Goal: Task Accomplishment & Management: Use online tool/utility

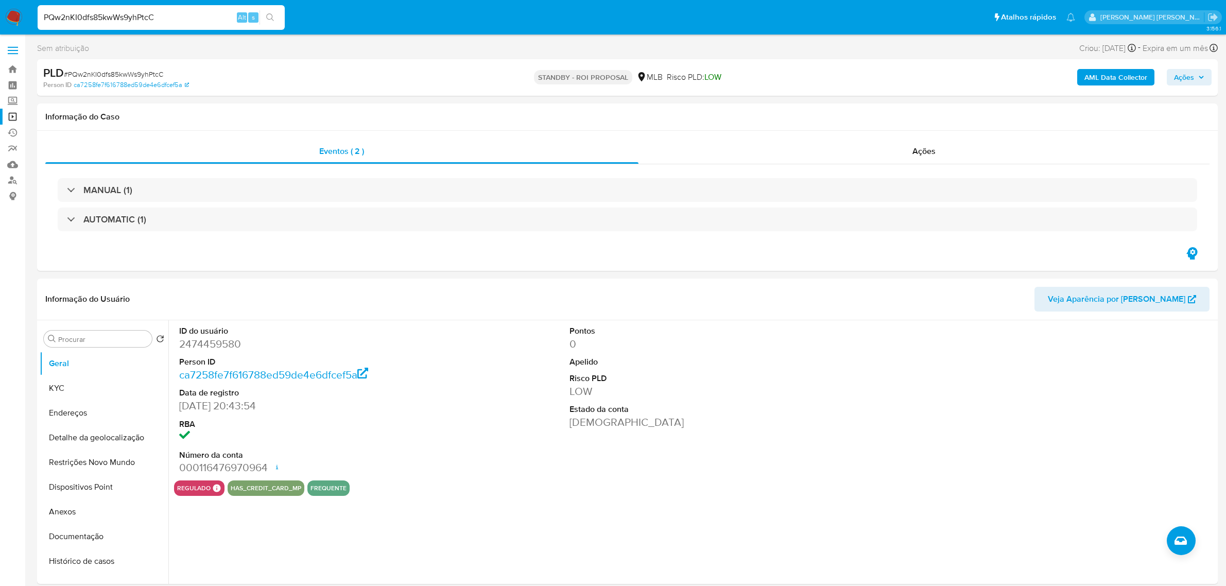
select select "10"
drag, startPoint x: 0, startPoint y: 0, endPoint x: 132, endPoint y: 16, distance: 132.8
click at [132, 16] on input "PQw2nKI0dfs85kwWs9yhPtcC" at bounding box center [161, 17] width 247 height 13
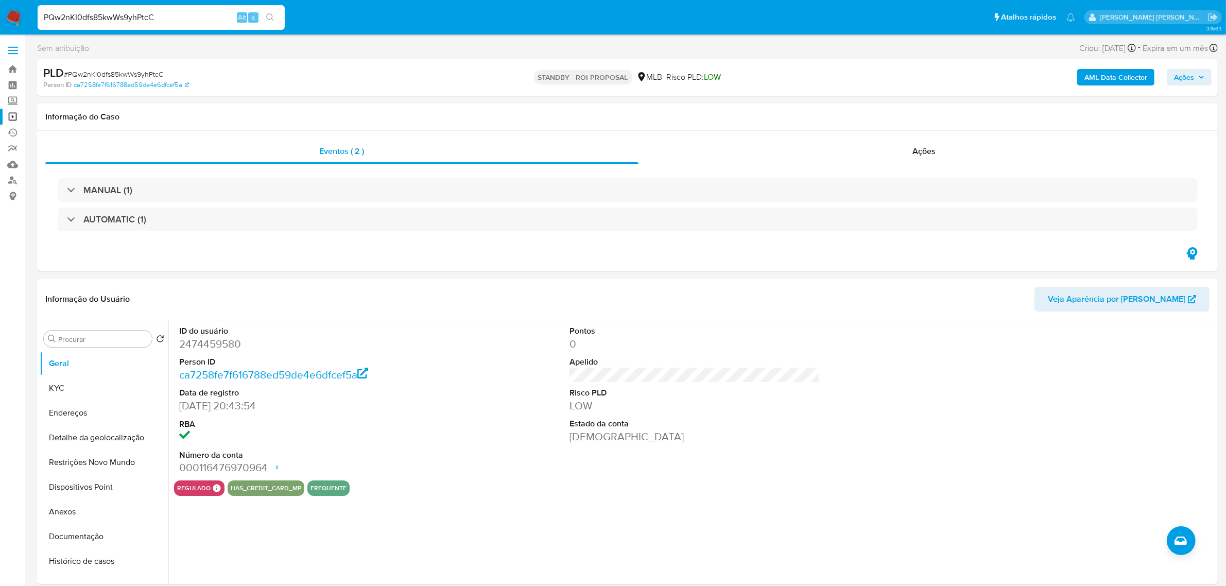
paste input "dE7v19D4Hxlvws4hsmzdUumM"
type input "dE7v19D4Hxlvws4hsmzdUumM"
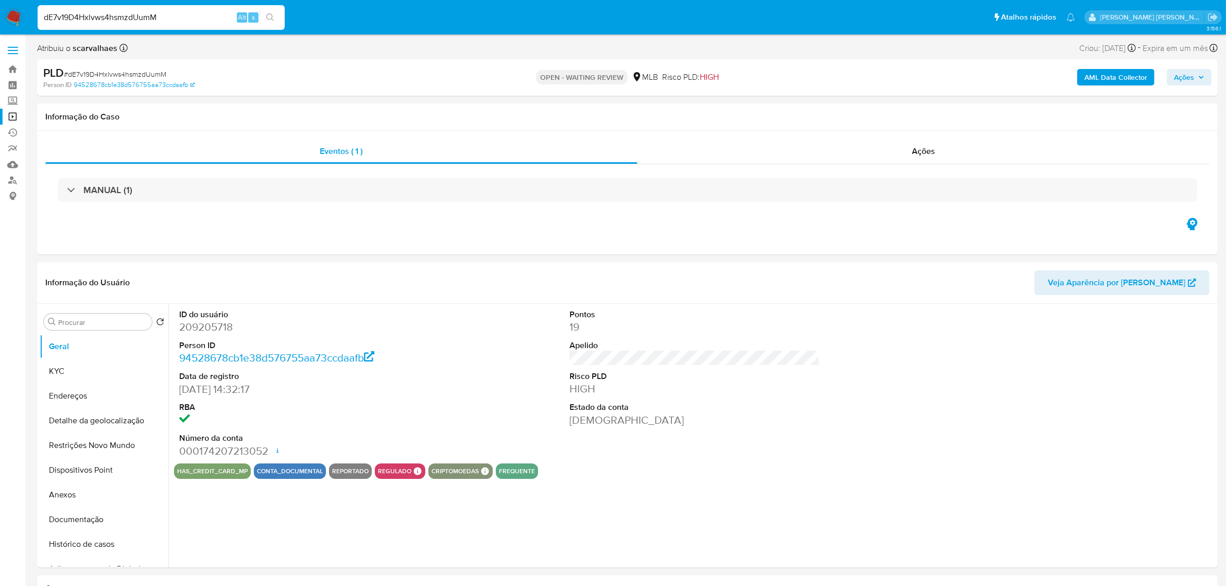
select select "10"
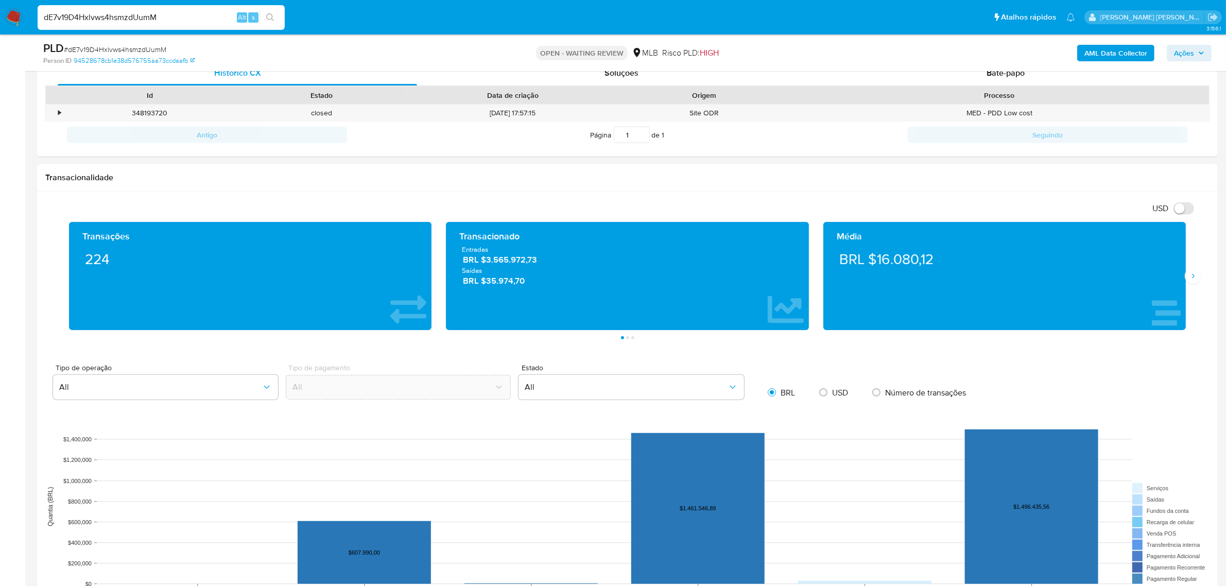
scroll to position [450, 0]
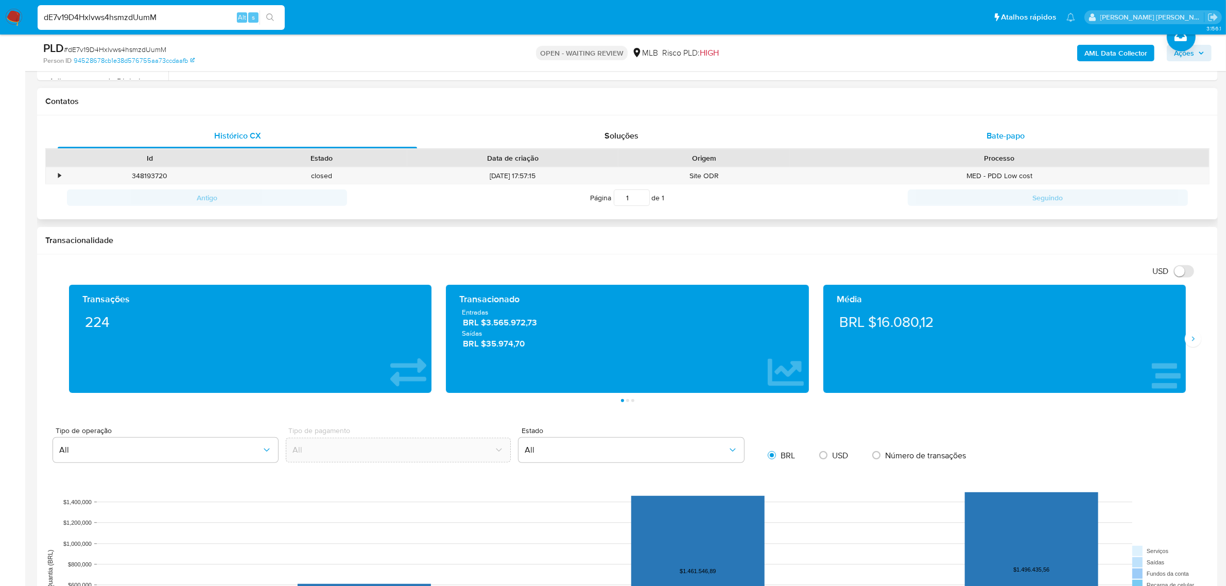
drag, startPoint x: 1005, startPoint y: 135, endPoint x: 999, endPoint y: 135, distance: 6.2
click at [1005, 135] on span "Bate-papo" at bounding box center [1005, 136] width 38 height 12
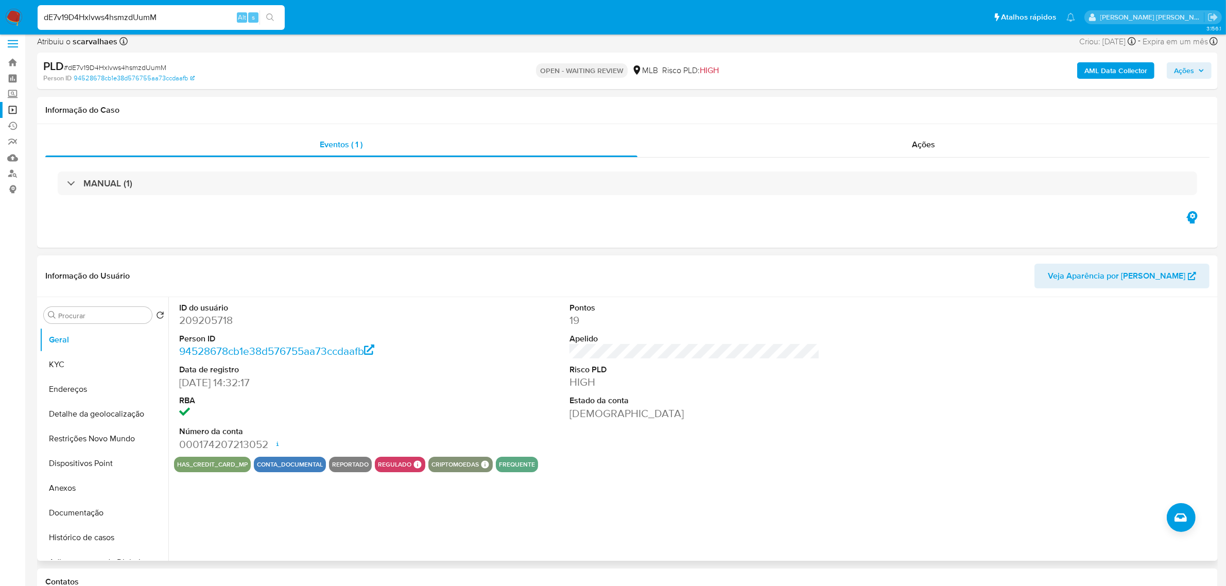
scroll to position [0, 0]
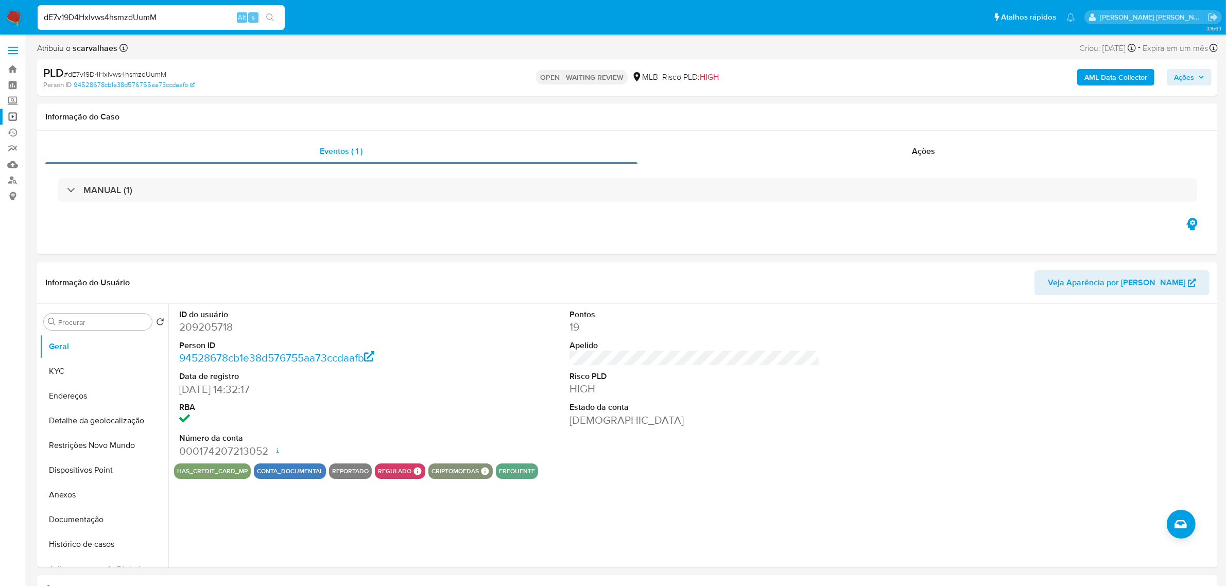
click at [11, 48] on label at bounding box center [13, 51] width 26 height 22
click at [0, 0] on input "checkbox" at bounding box center [0, 0] width 0 height 0
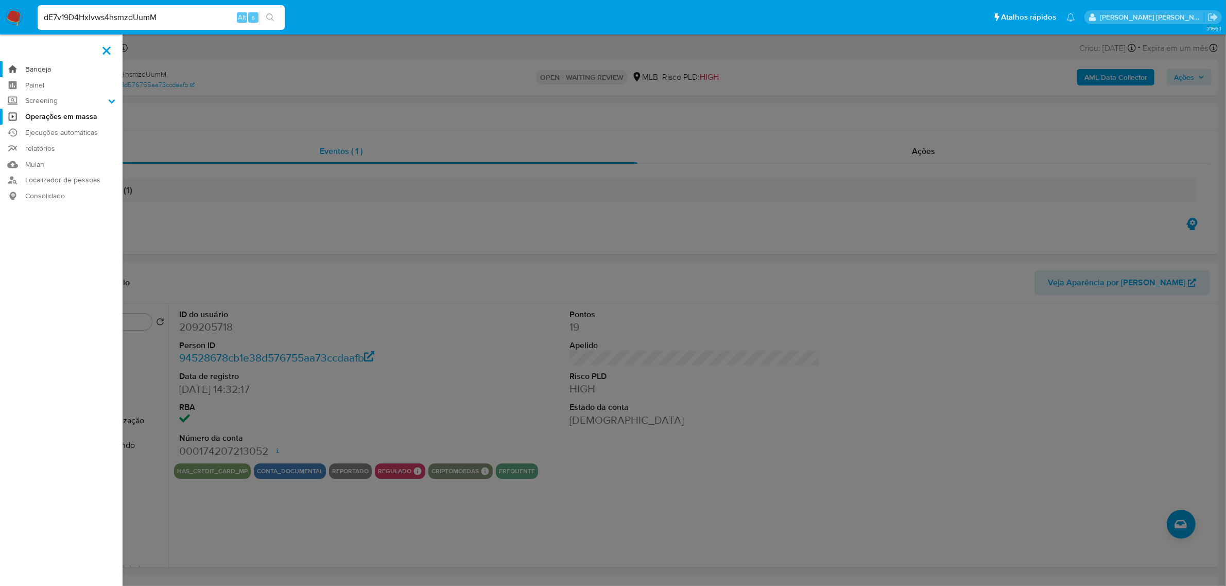
click at [32, 66] on link "Bandeja" at bounding box center [61, 69] width 123 height 16
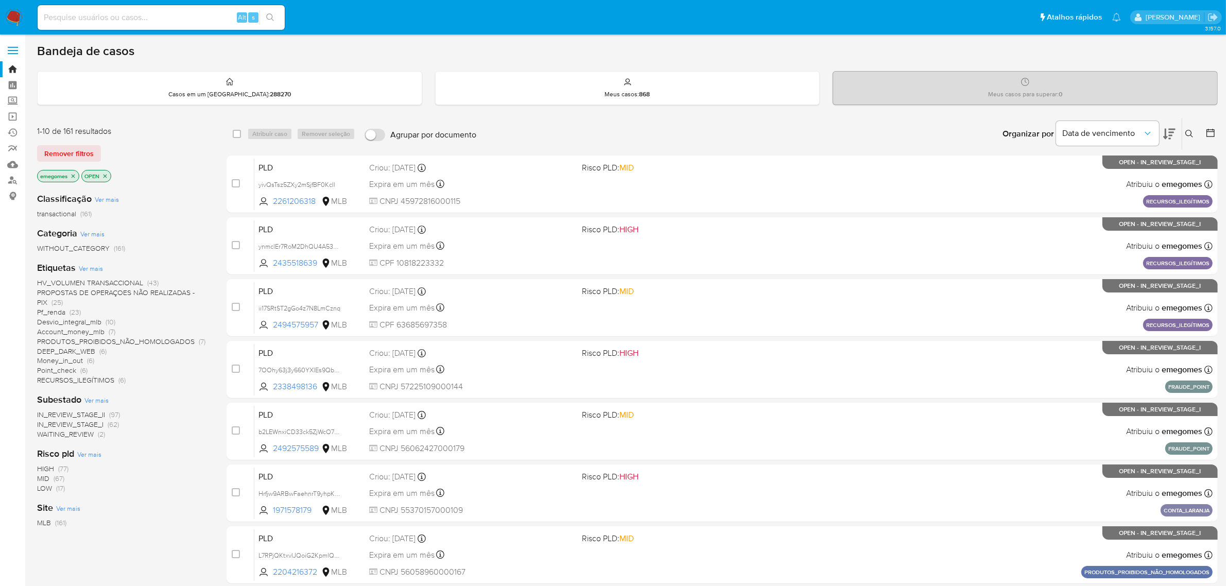
click at [15, 50] on span at bounding box center [13, 51] width 10 height 2
click at [0, 0] on input "checkbox" at bounding box center [0, 0] width 0 height 0
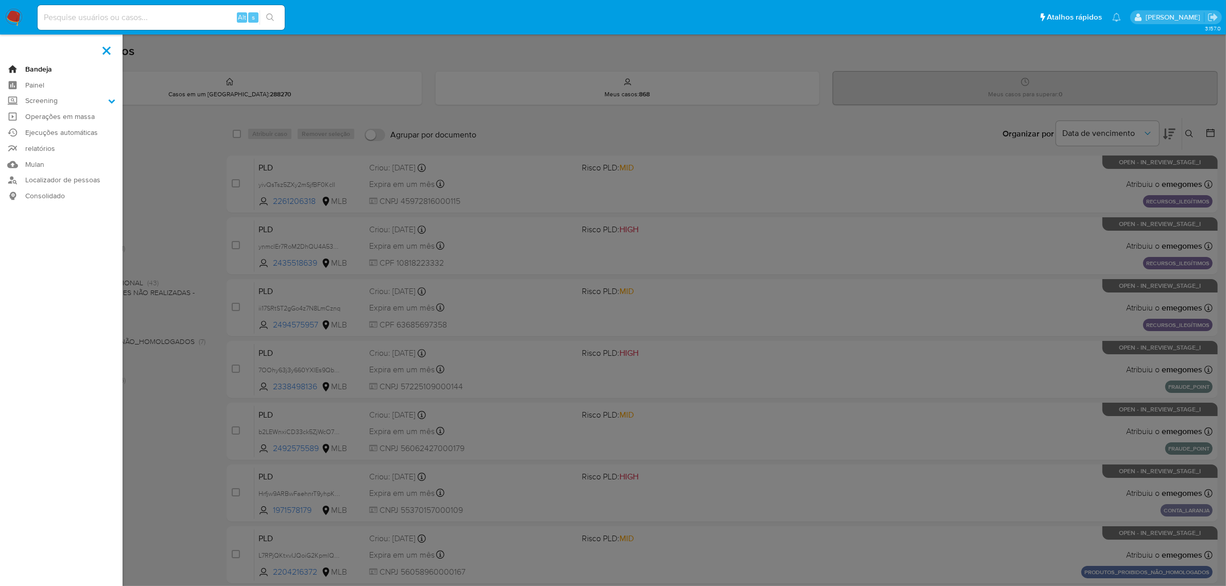
click at [28, 66] on link "Bandeja" at bounding box center [61, 69] width 123 height 16
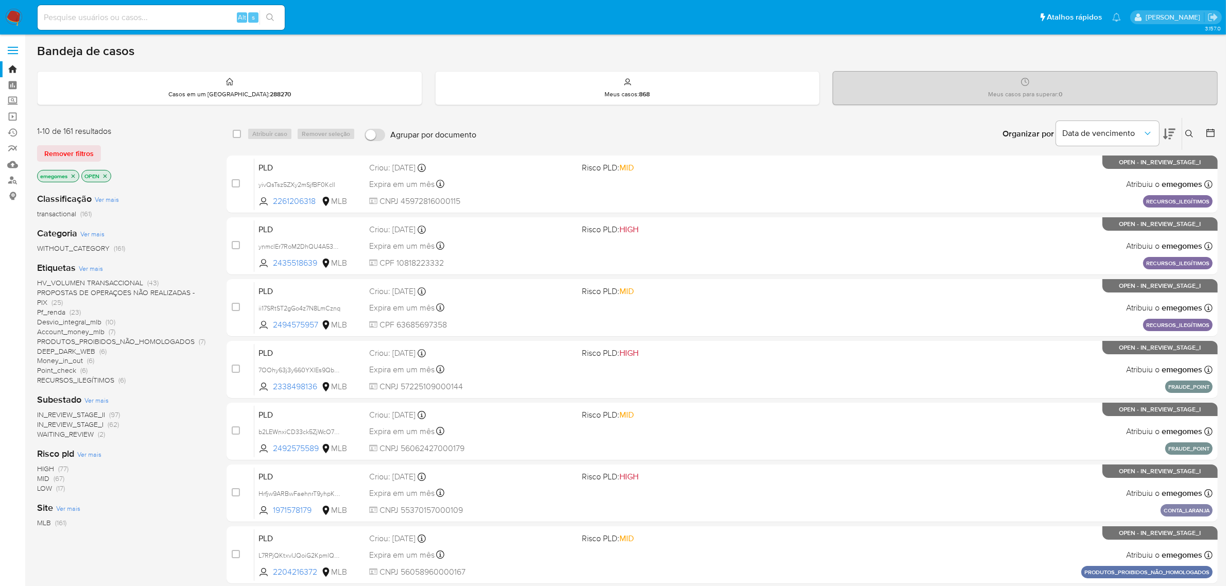
click at [1188, 135] on icon at bounding box center [1189, 134] width 8 height 8
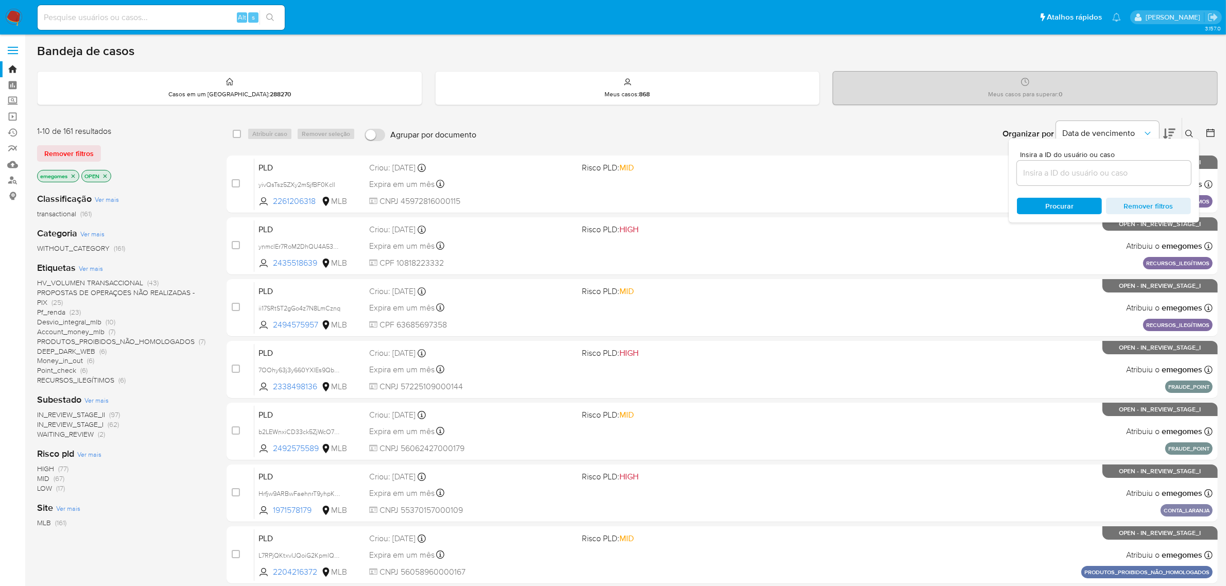
click at [1053, 171] on input at bounding box center [1104, 172] width 174 height 13
type input "dE7v19D4Hxlvws4hsmzdUumM"
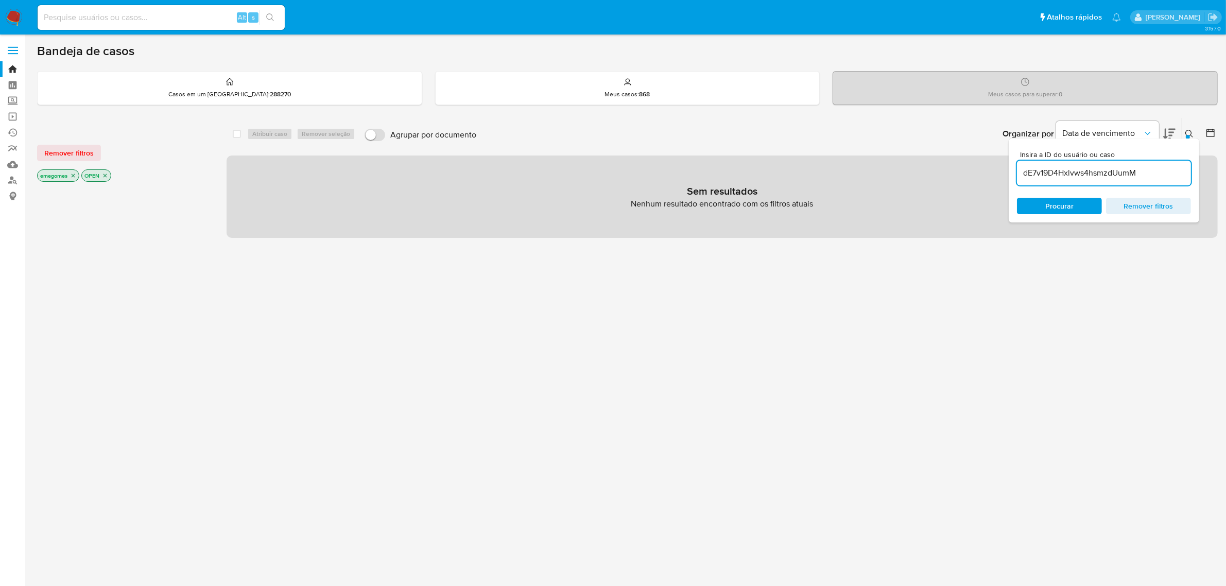
click at [71, 174] on icon "close-filter" at bounding box center [73, 175] width 6 height 6
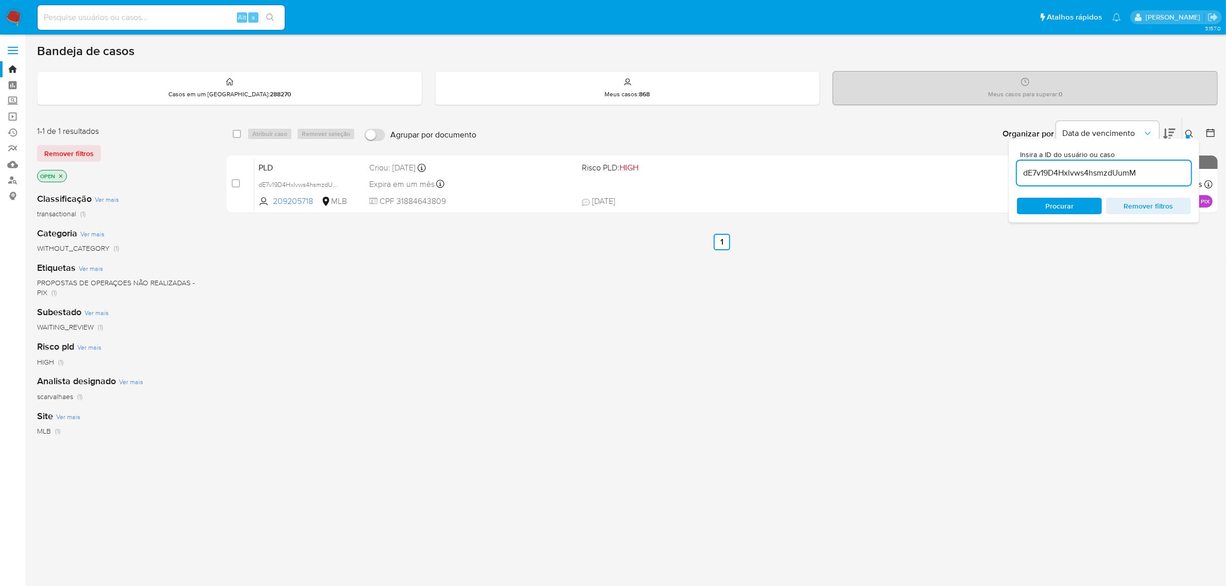
click at [62, 176] on icon "close-filter" at bounding box center [61, 176] width 6 height 6
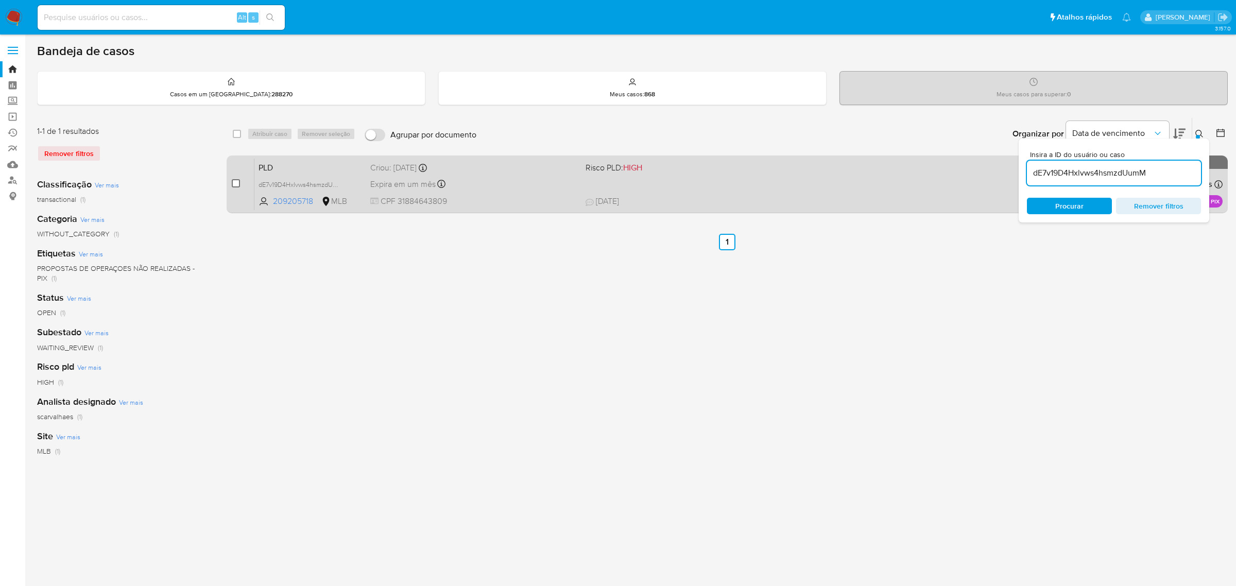
click at [238, 183] on input "checkbox" at bounding box center [236, 183] width 8 height 8
checkbox input "true"
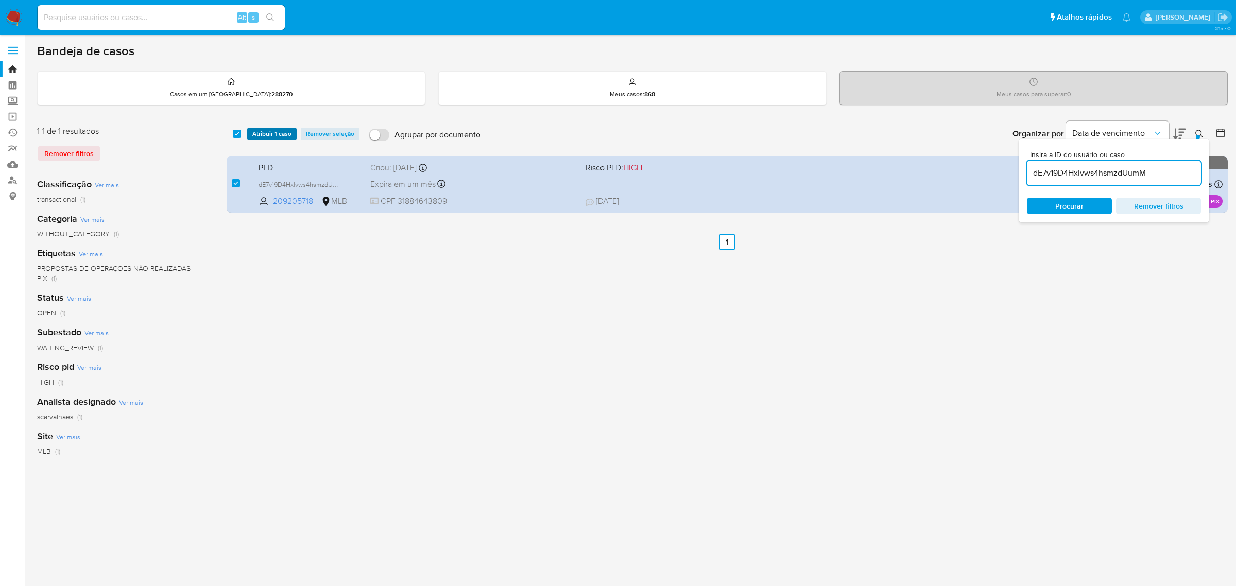
click at [262, 134] on span "Atribuir 1 caso" at bounding box center [271, 134] width 39 height 10
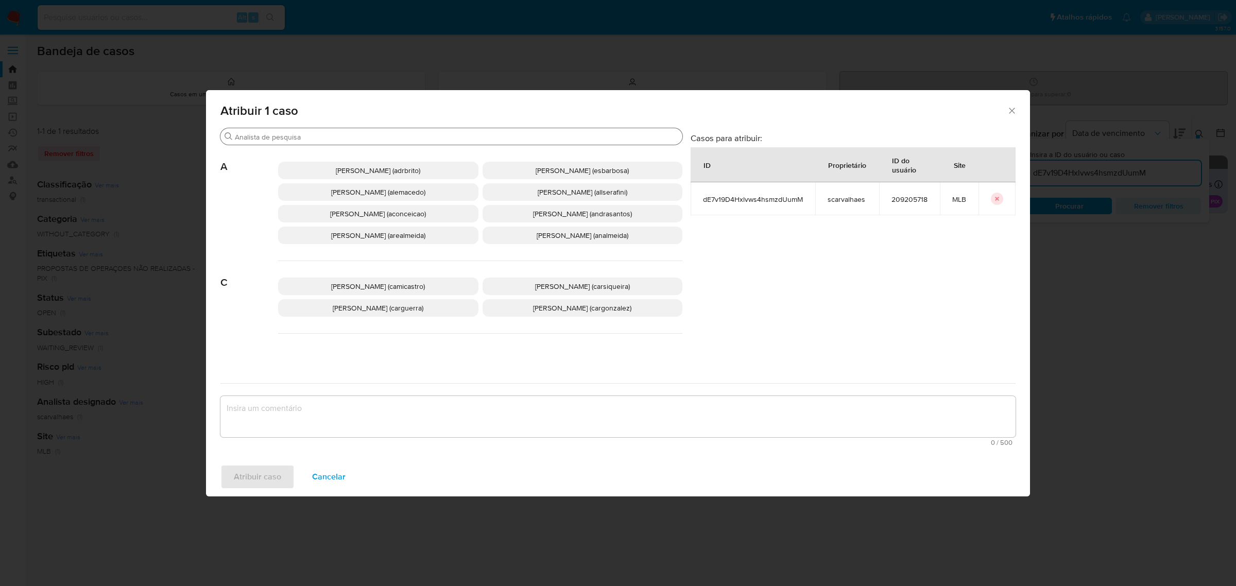
click at [443, 137] on input "Procurar" at bounding box center [456, 136] width 443 height 9
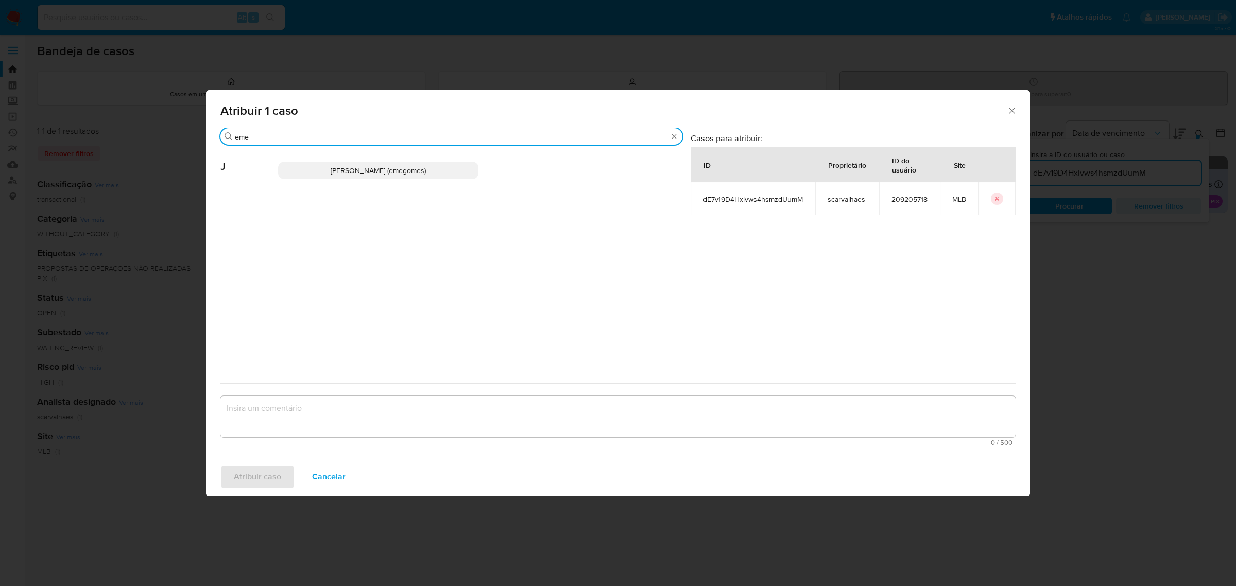
type input "eme"
click at [453, 175] on p "Jose Emerson Gomes Pereira (emegomes)" at bounding box center [378, 171] width 200 height 18
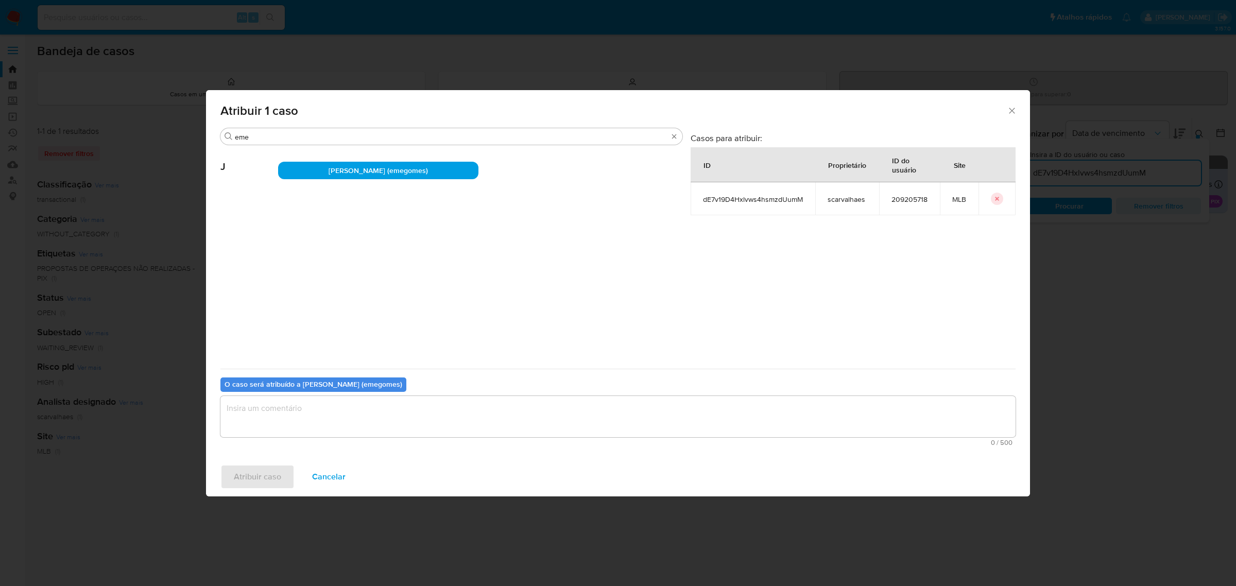
click at [371, 419] on textarea "assign-modal" at bounding box center [617, 416] width 795 height 41
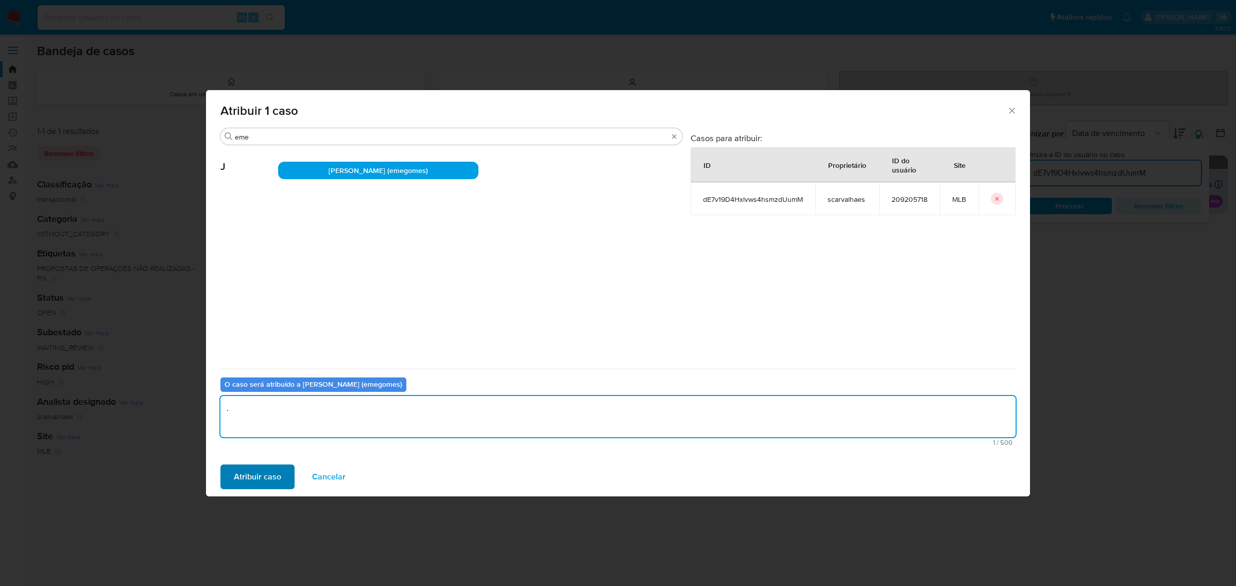
type textarea "."
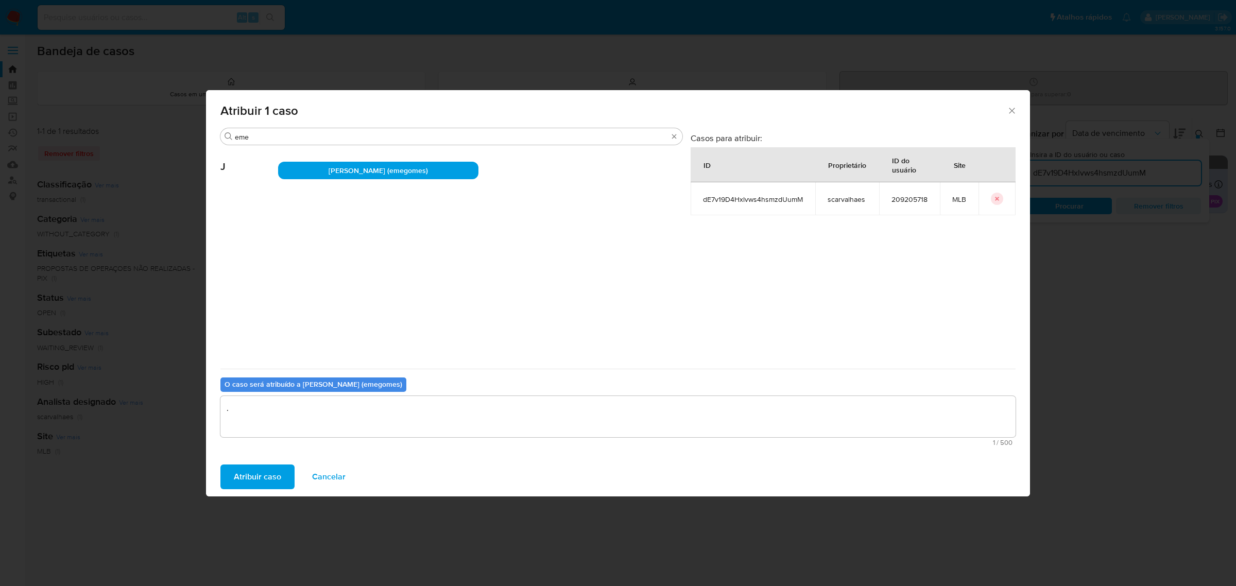
click at [268, 474] on span "Atribuir caso" at bounding box center [257, 476] width 47 height 23
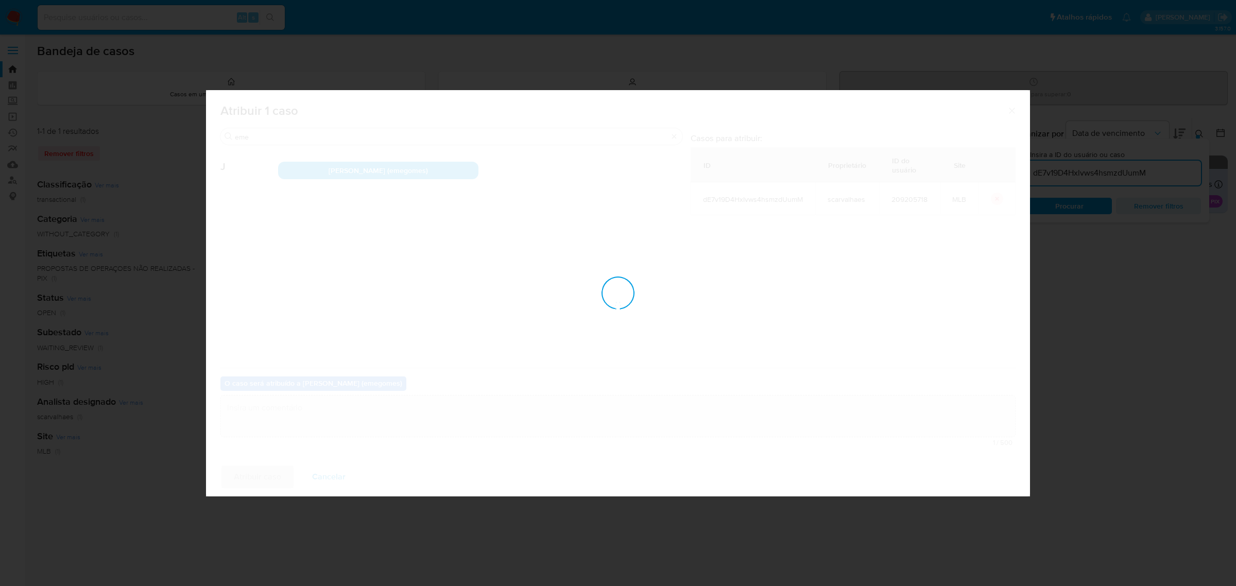
checkbox input "false"
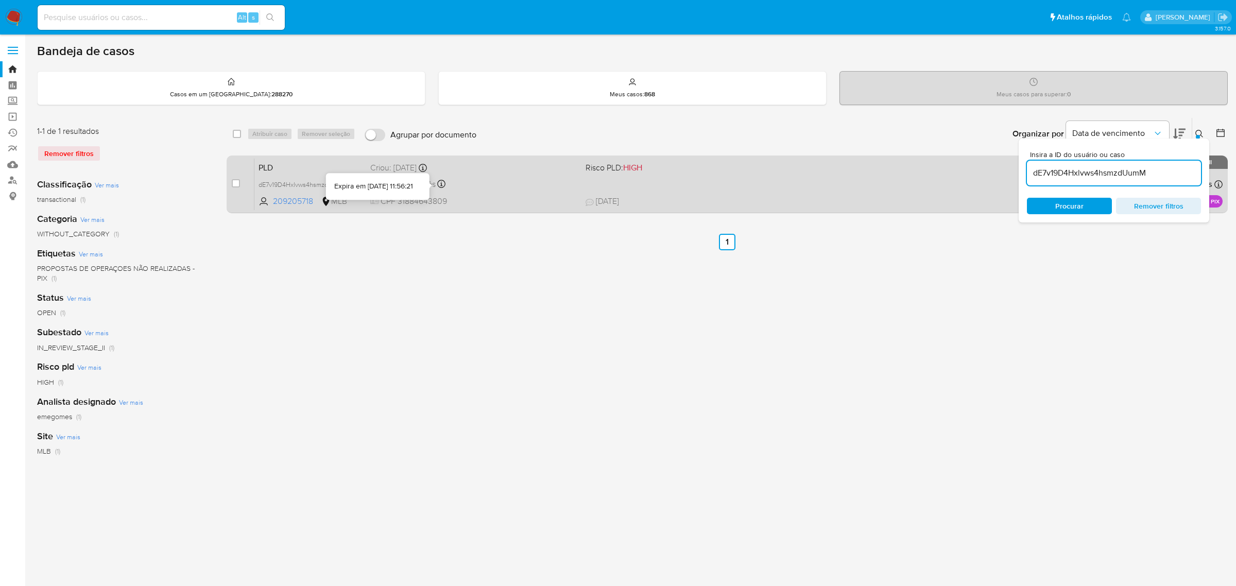
click at [456, 189] on div "Expira em um mês Expira em 28/09/2025 11:56:21" at bounding box center [473, 184] width 207 height 14
click at [235, 184] on input "checkbox" at bounding box center [236, 183] width 8 height 8
checkbox input "true"
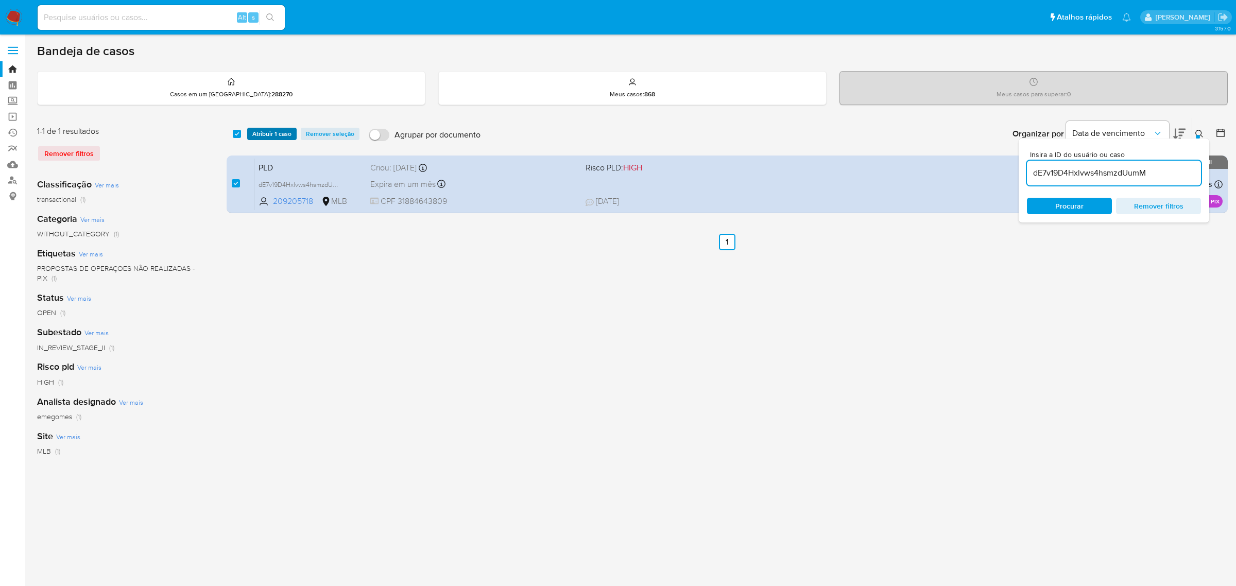
click at [263, 137] on span "Atribuir 1 caso" at bounding box center [271, 134] width 39 height 10
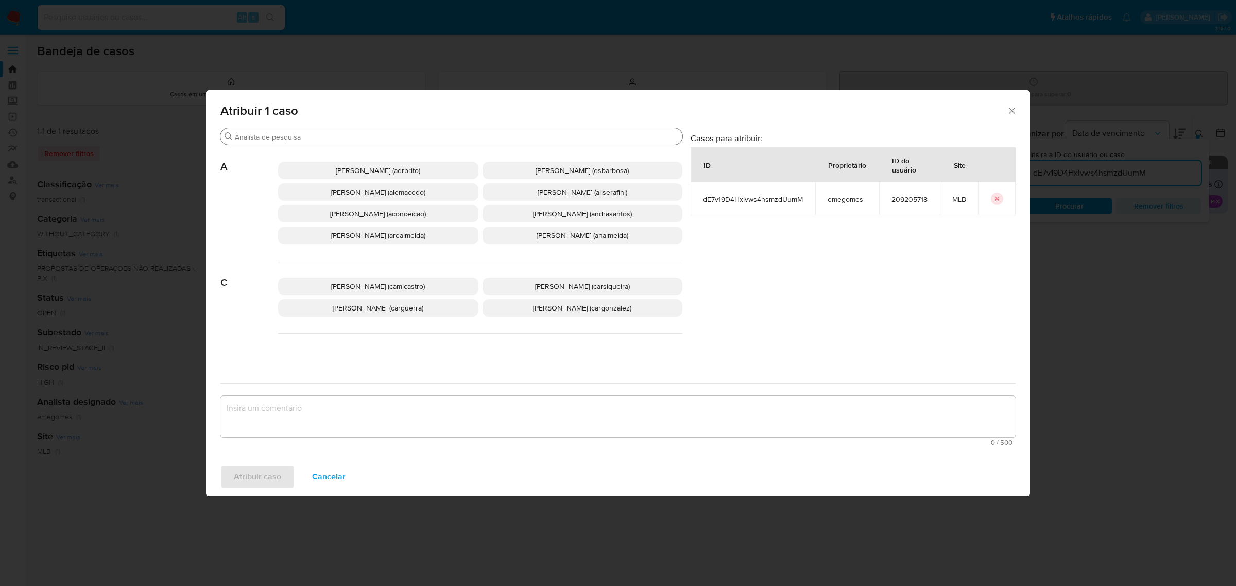
click at [315, 141] on input "Procurar" at bounding box center [456, 136] width 443 height 9
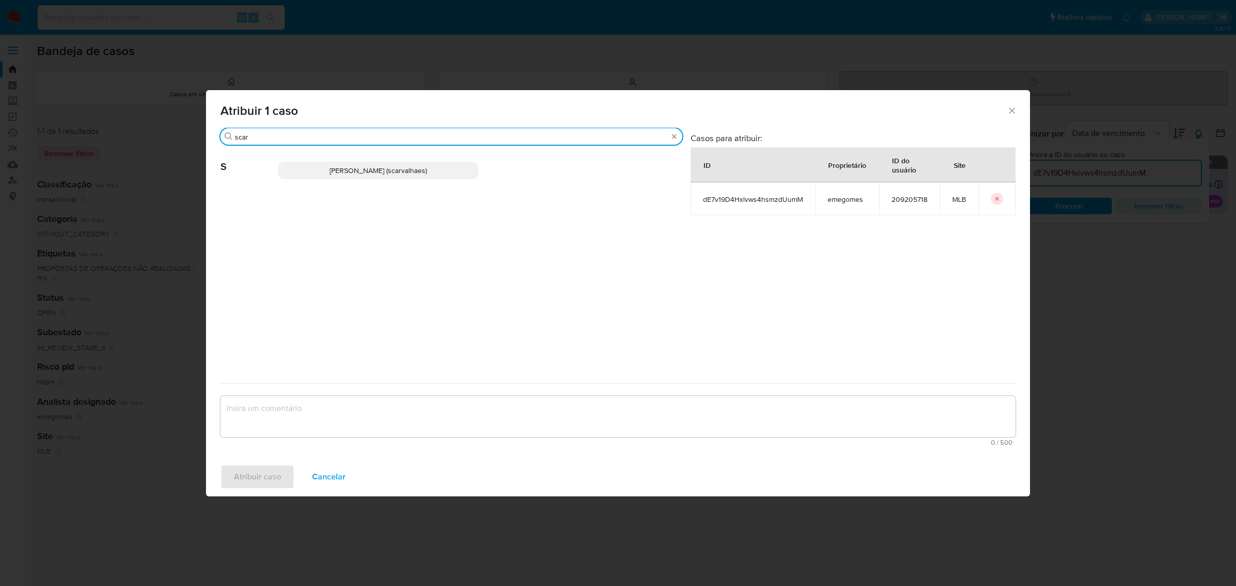
type input "scar"
click at [331, 166] on span "Sara Heide Carvalhaes Gomes Teixeira (scarvalhaes)" at bounding box center [378, 170] width 97 height 10
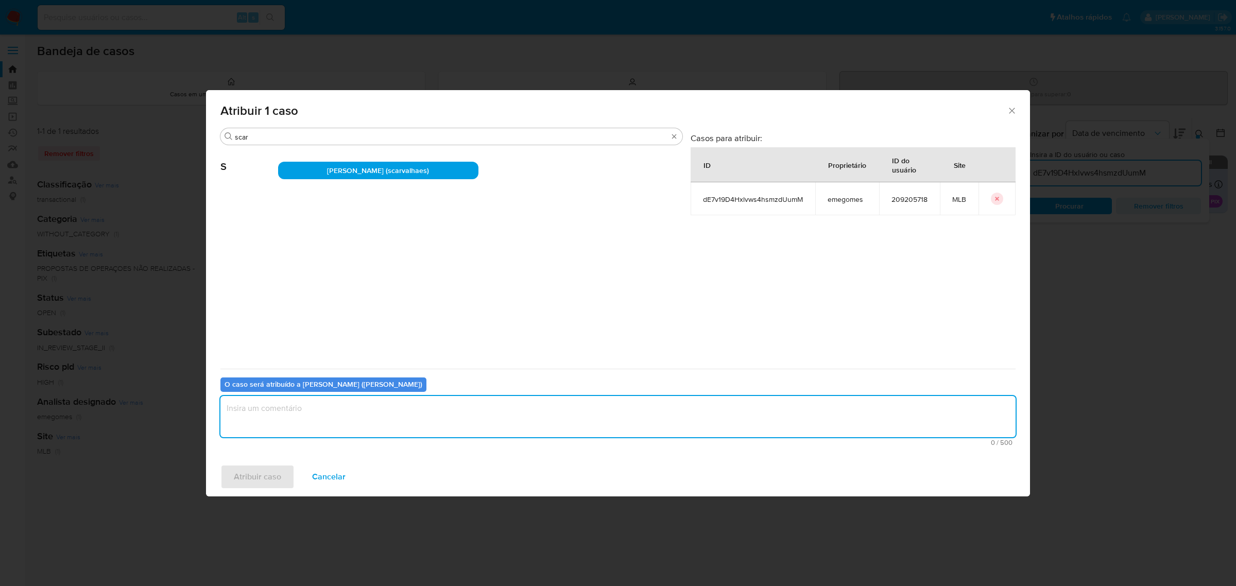
click at [307, 402] on textarea "assign-modal" at bounding box center [617, 416] width 795 height 41
type textarea "."
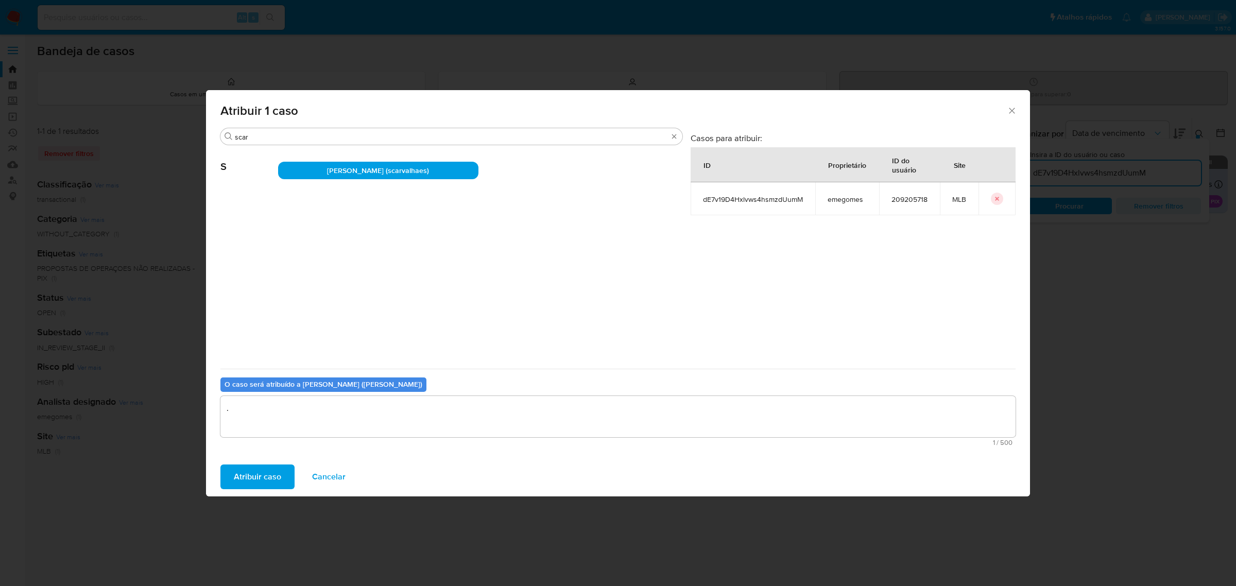
click at [251, 474] on span "Atribuir caso" at bounding box center [257, 476] width 47 height 23
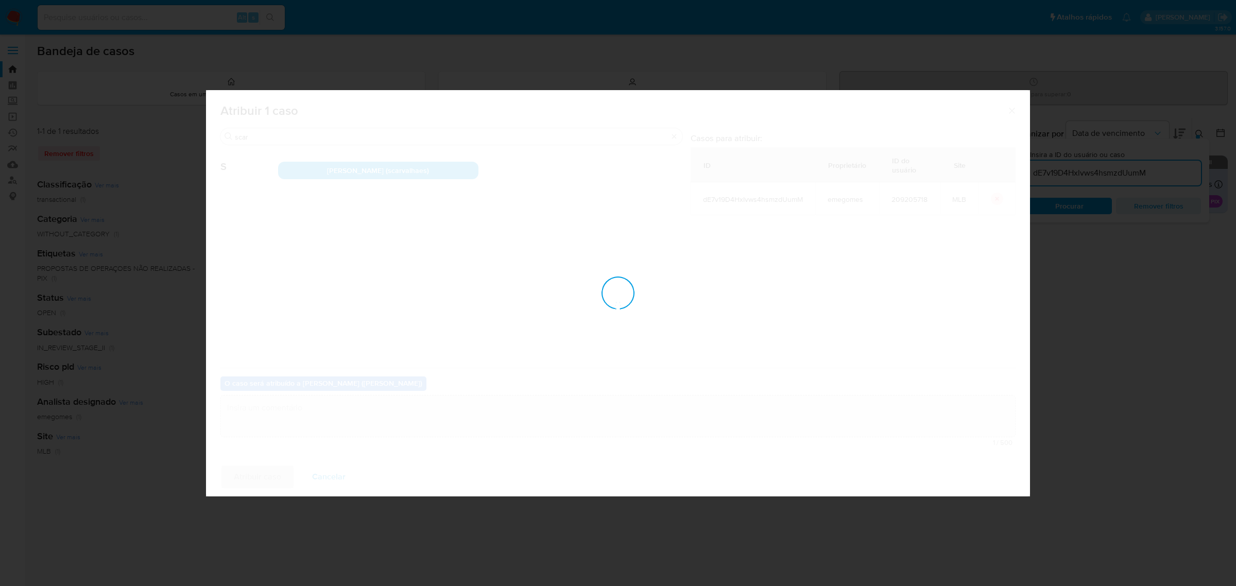
checkbox input "false"
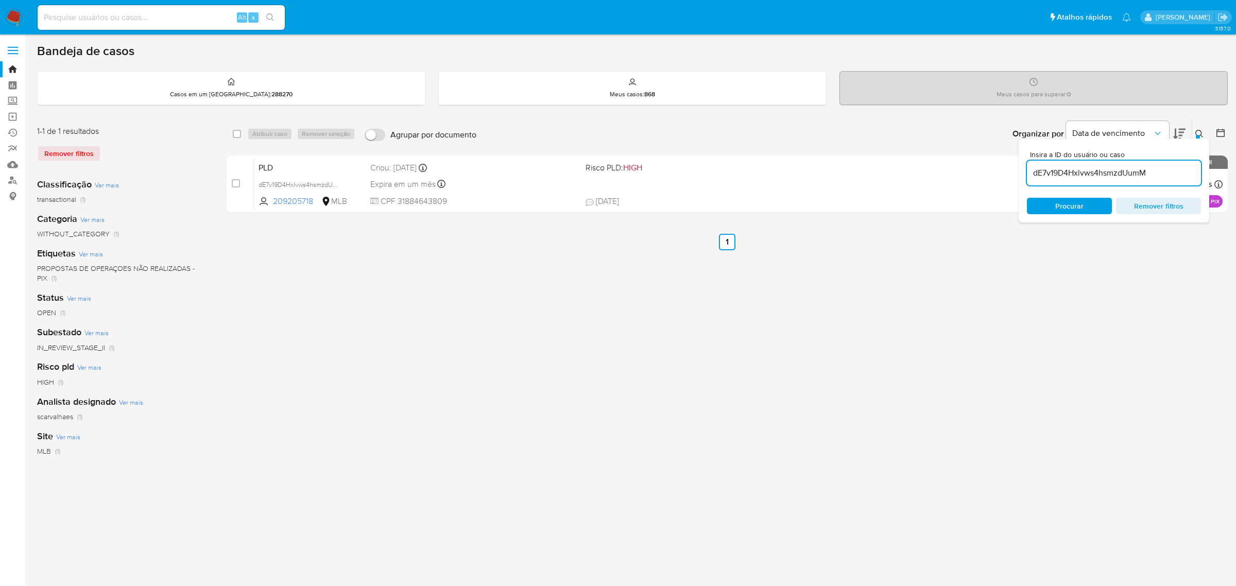
click at [629, 287] on div "select-all-cases-checkbox Atribuir caso Remover seleção Agrupar por documento O…" at bounding box center [727, 343] width 1001 height 452
click at [811, 276] on div "select-all-cases-checkbox Atribuir caso Remover seleção Agrupar por documento O…" at bounding box center [727, 343] width 1001 height 452
click at [1145, 206] on span "Remover filtros" at bounding box center [1158, 206] width 71 height 14
click at [1197, 134] on icon at bounding box center [1199, 134] width 8 height 8
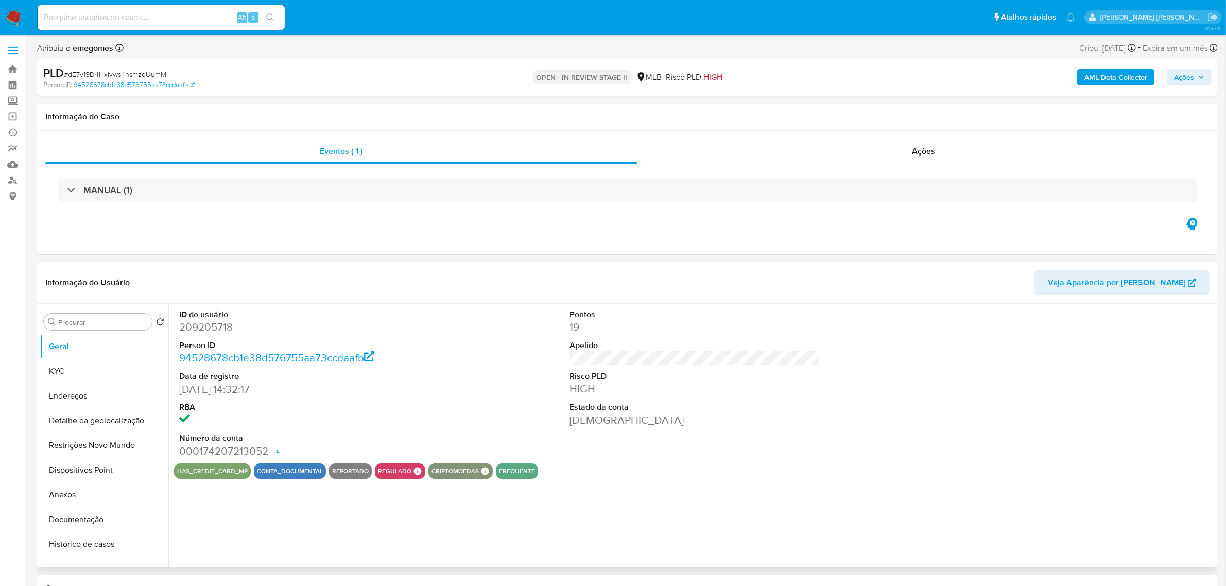
select select "10"
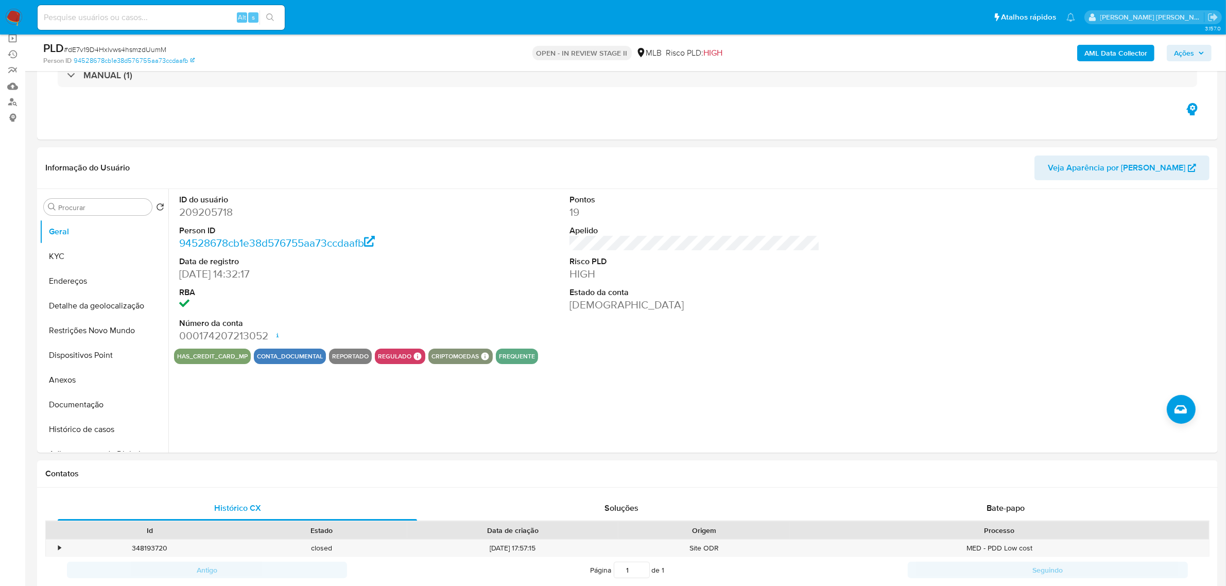
scroll to position [129, 0]
